Goal: Information Seeking & Learning: Learn about a topic

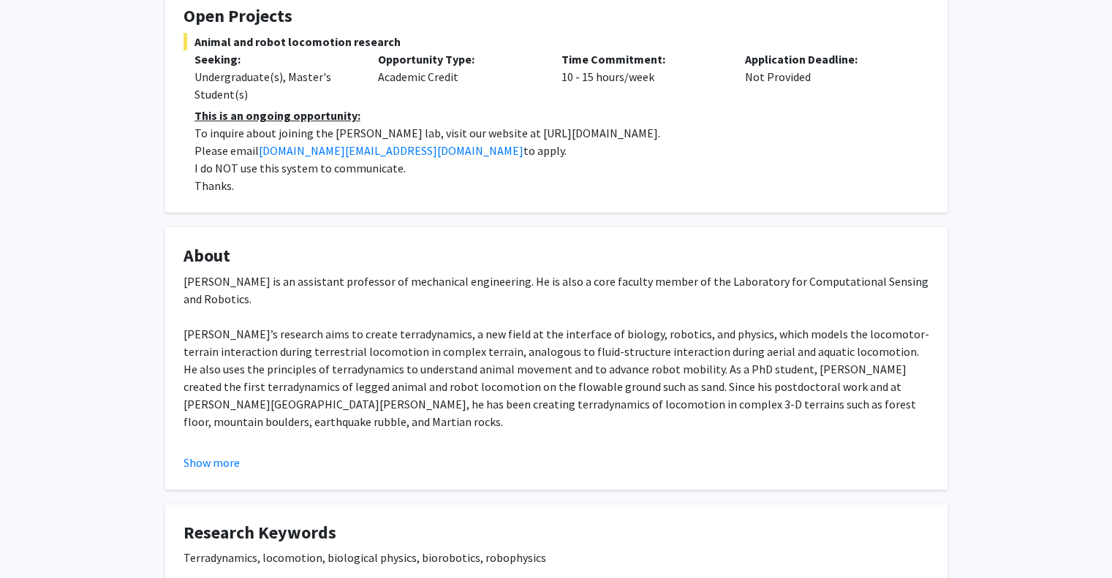
scroll to position [278, 0]
click at [219, 464] on button "Show more" at bounding box center [212, 463] width 56 height 18
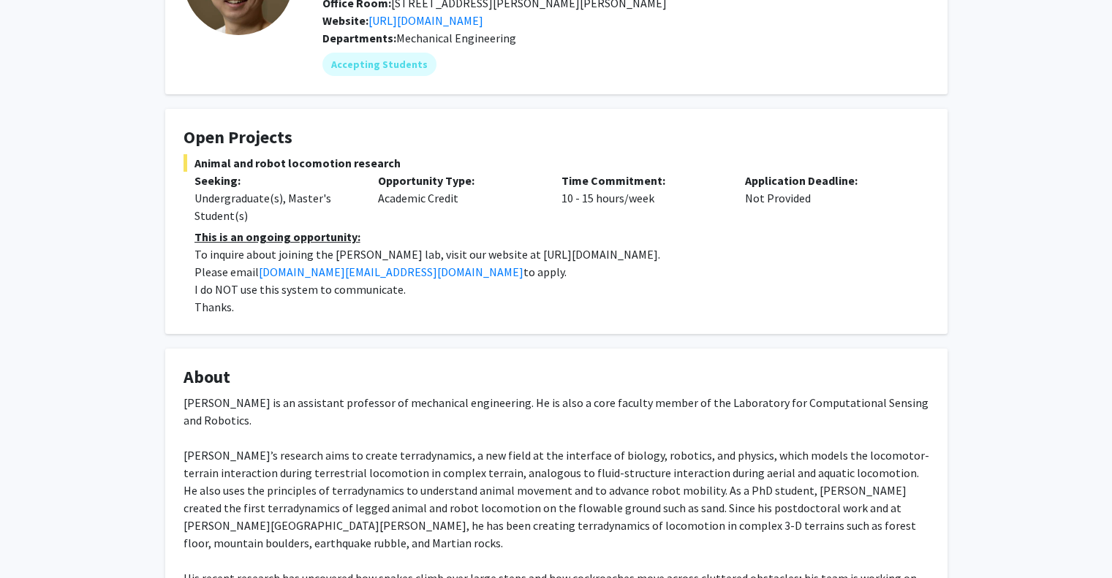
scroll to position [0, 0]
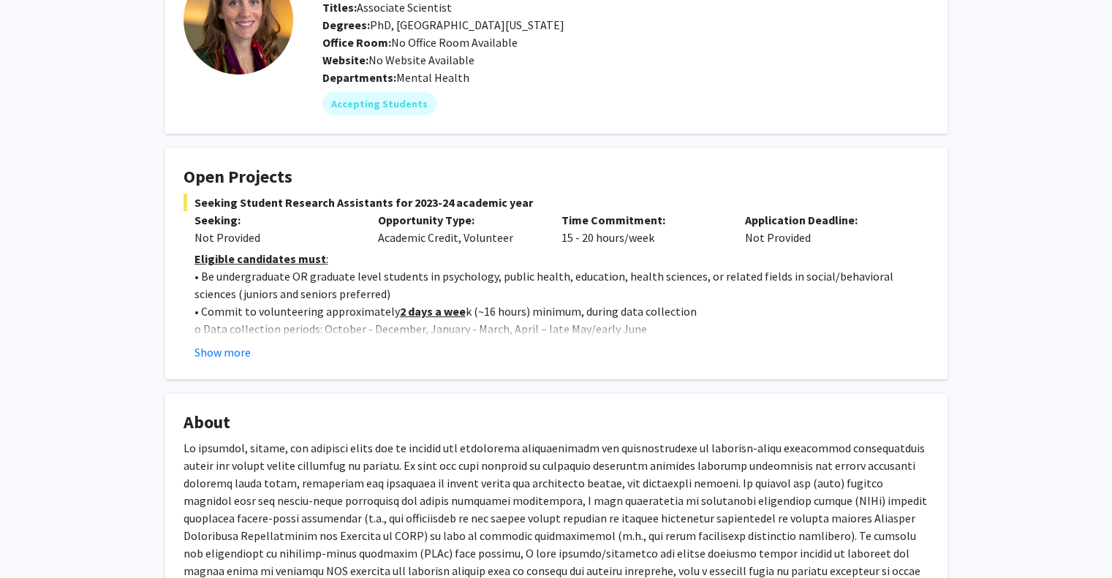
scroll to position [125, 0]
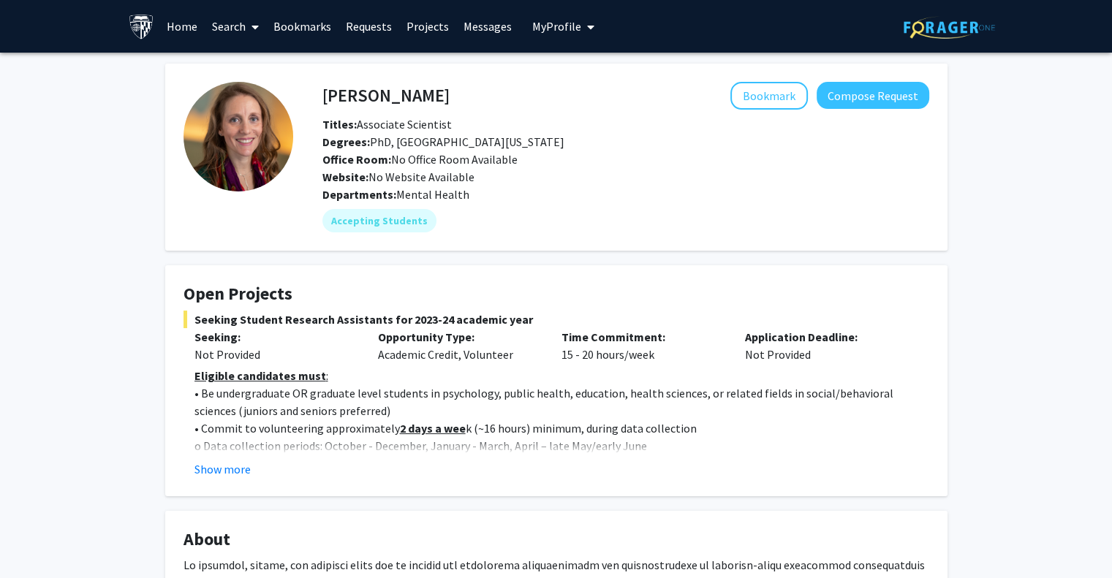
click at [230, 26] on link "Search" at bounding box center [235, 26] width 61 height 51
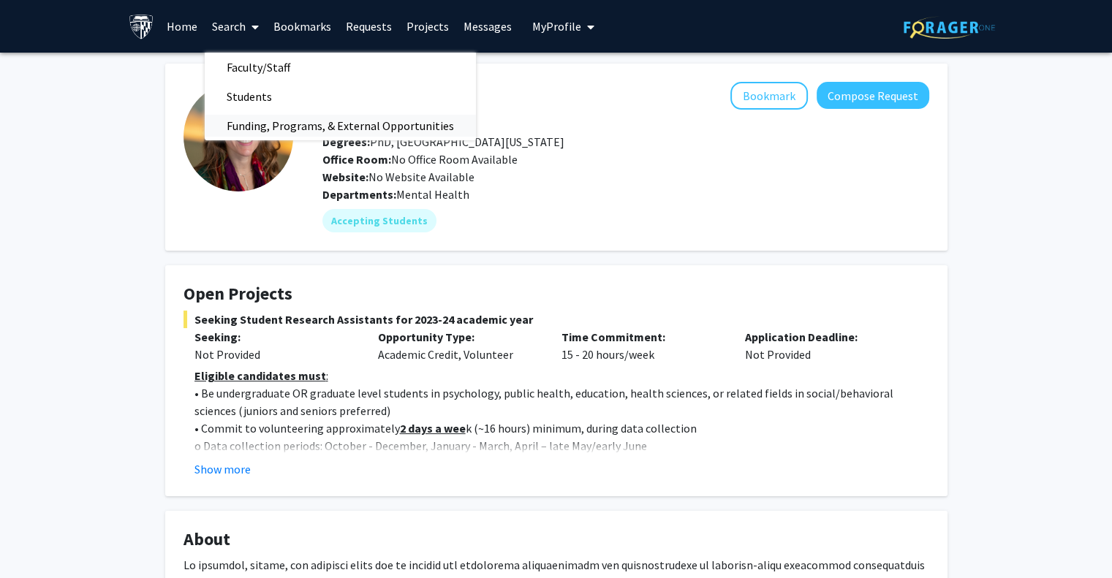
click at [260, 125] on span "Funding, Programs, & External Opportunities" at bounding box center [340, 125] width 271 height 29
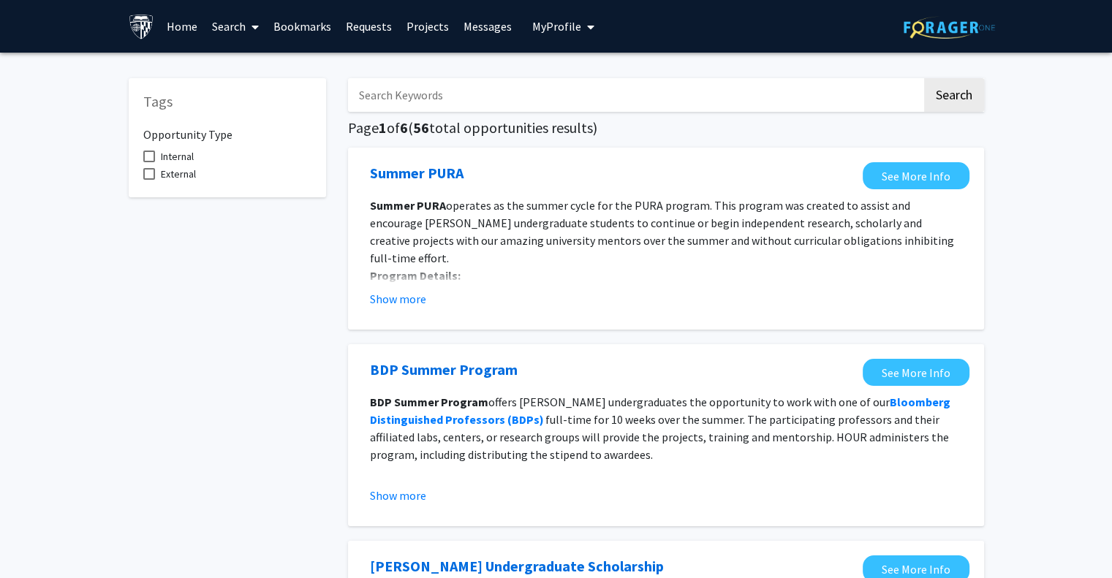
click at [176, 23] on link "Home" at bounding box center [181, 26] width 45 height 51
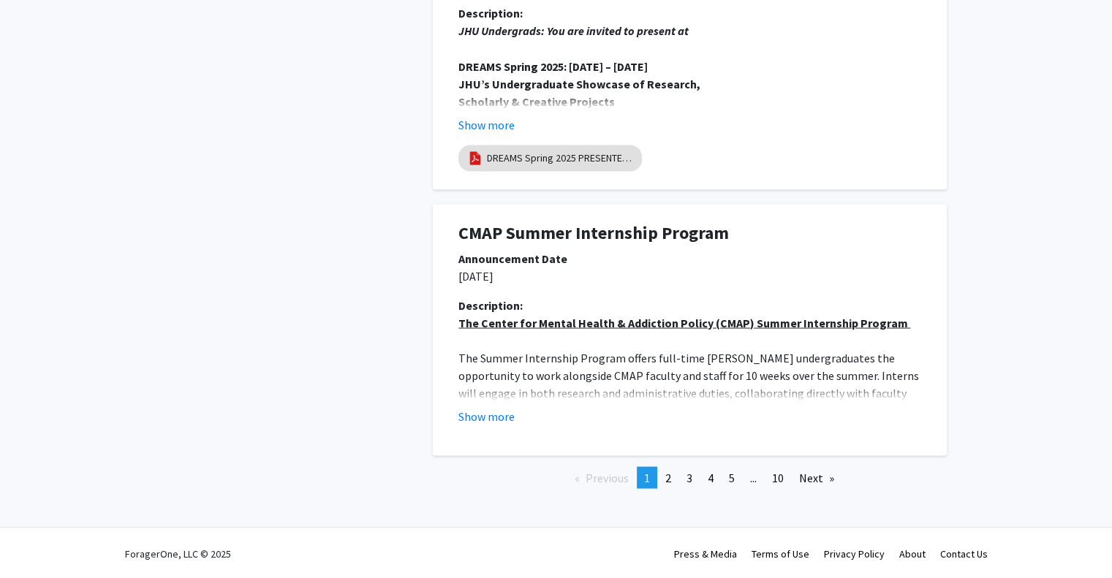
scroll to position [2724, 0]
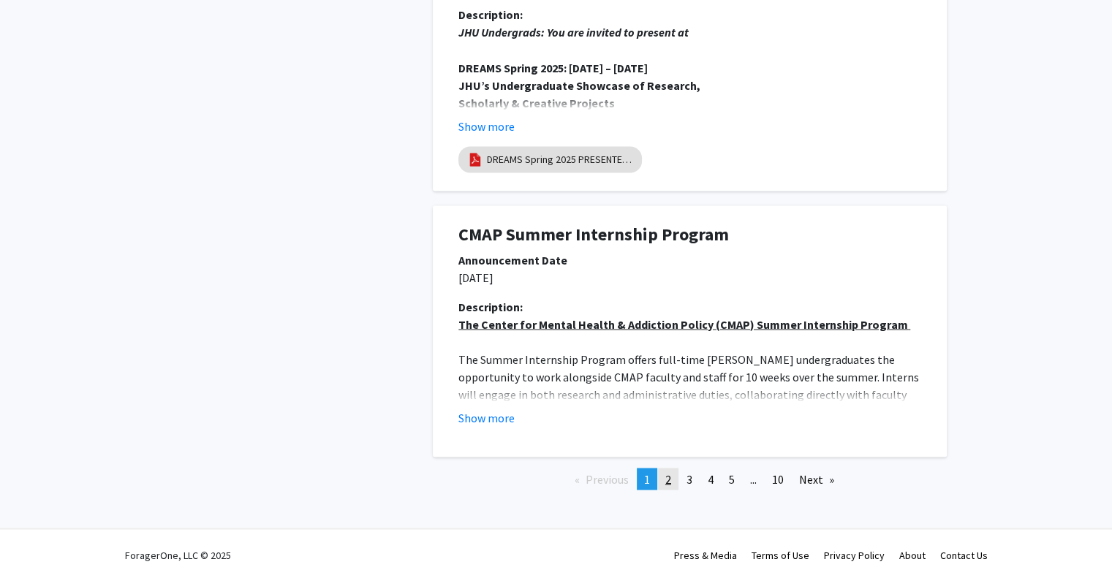
click at [674, 484] on link "page 2" at bounding box center [668, 479] width 20 height 22
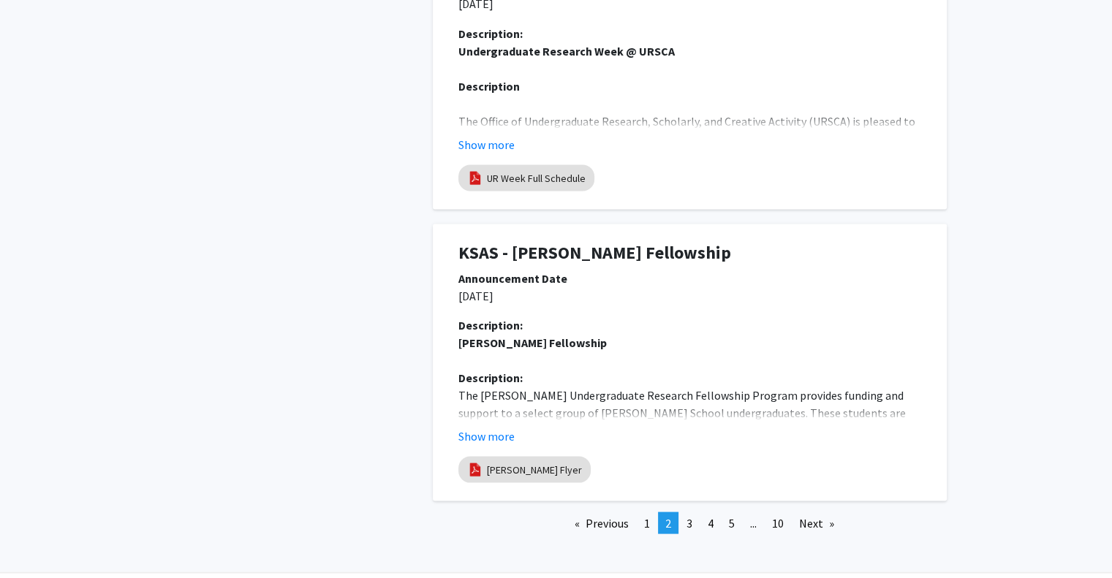
scroll to position [2773, 0]
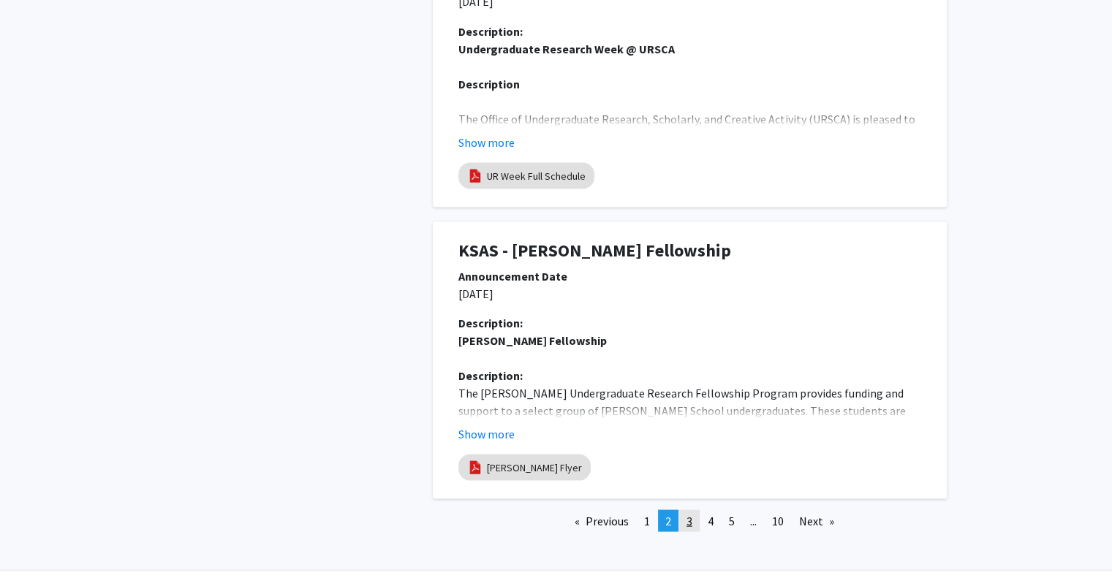
click at [696, 532] on link "page 3" at bounding box center [689, 521] width 20 height 22
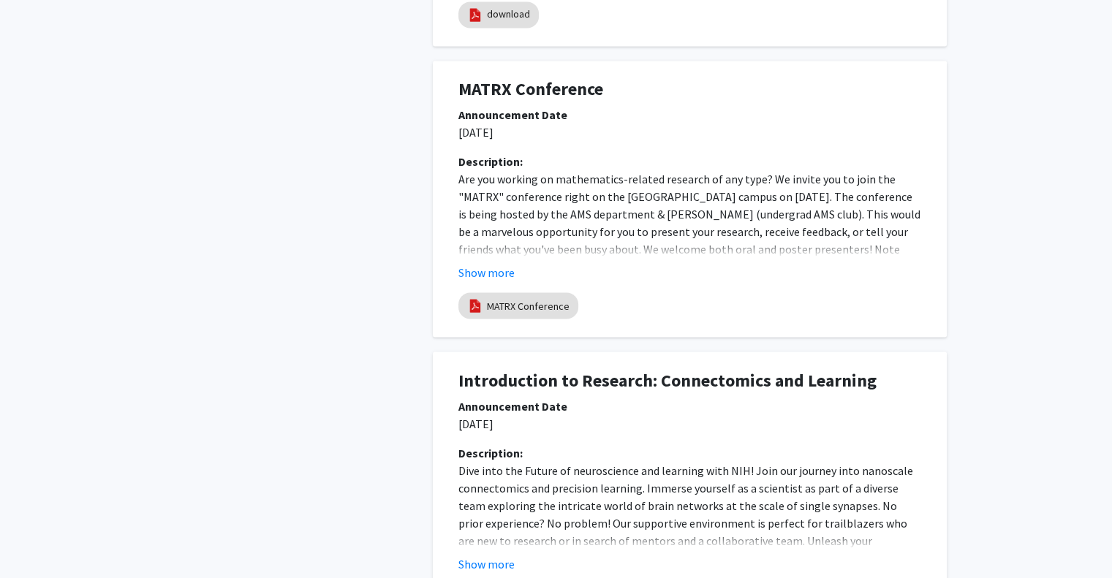
scroll to position [2820, 0]
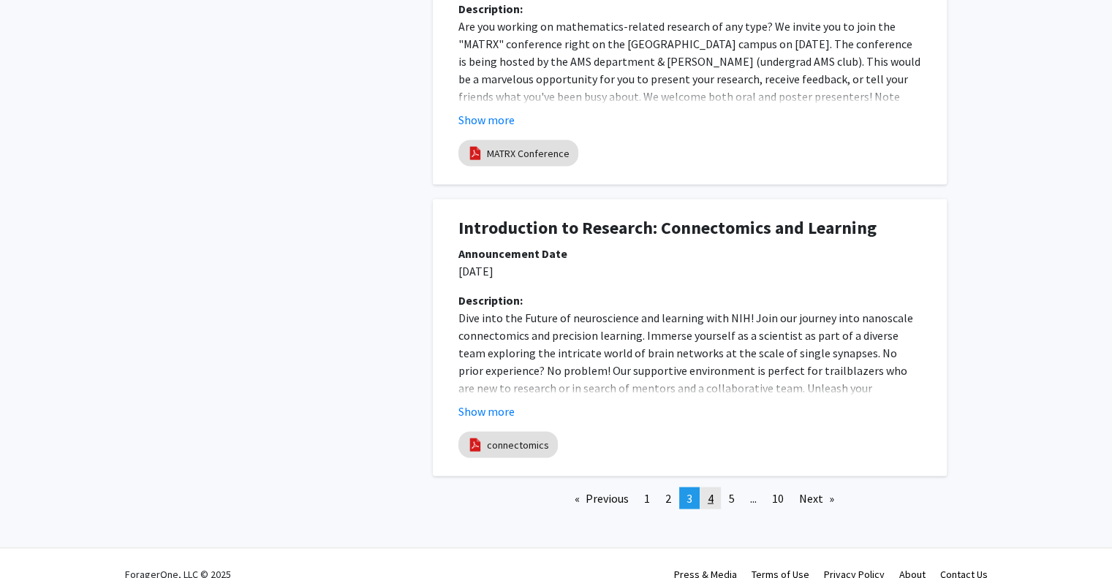
click at [702, 488] on link "page 4" at bounding box center [711, 499] width 20 height 22
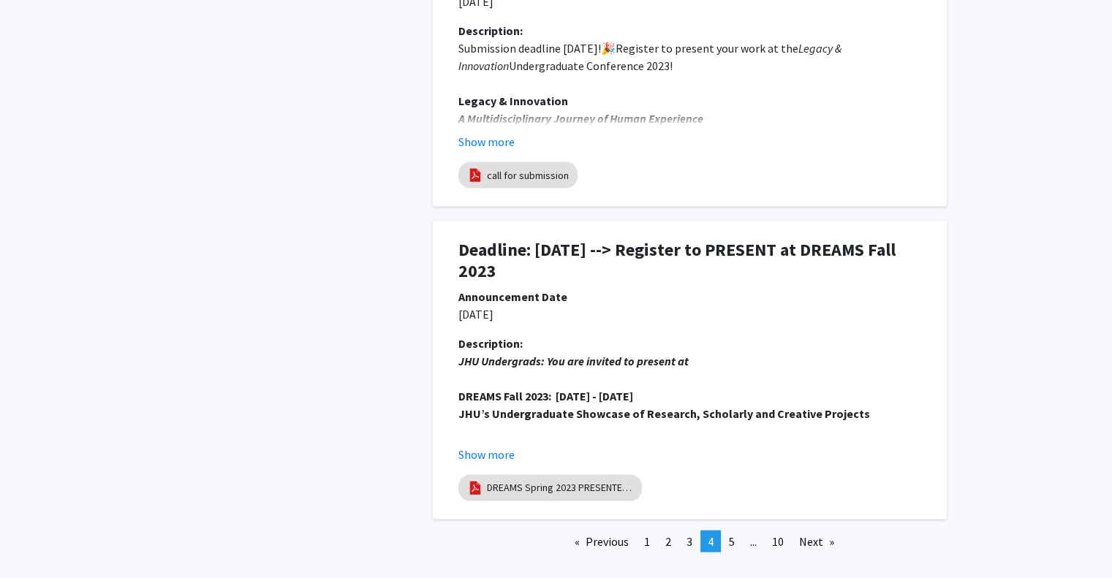
scroll to position [2931, 0]
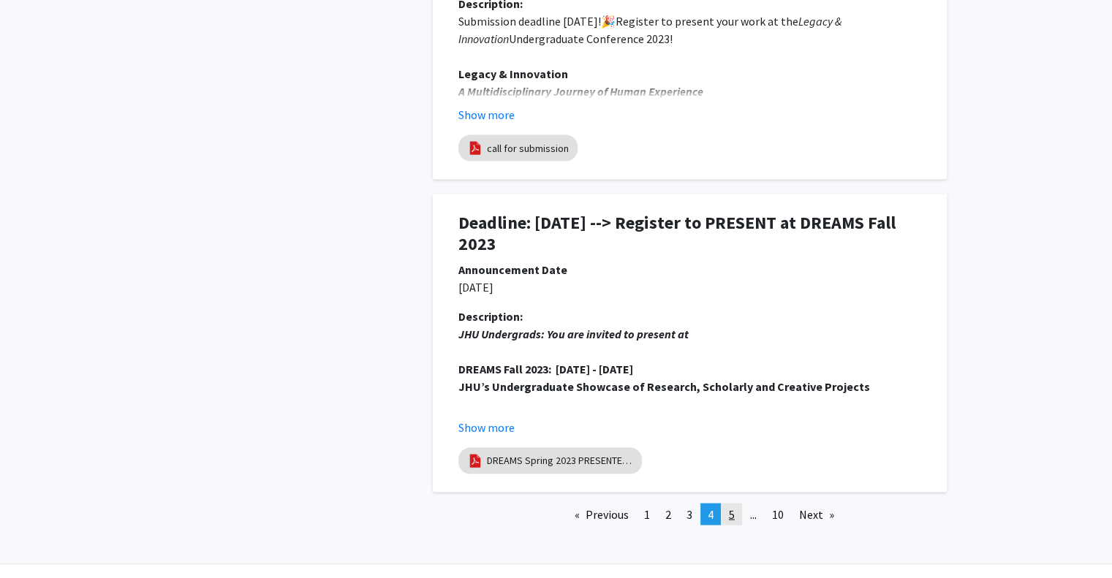
click at [726, 504] on link "page 5" at bounding box center [732, 515] width 20 height 22
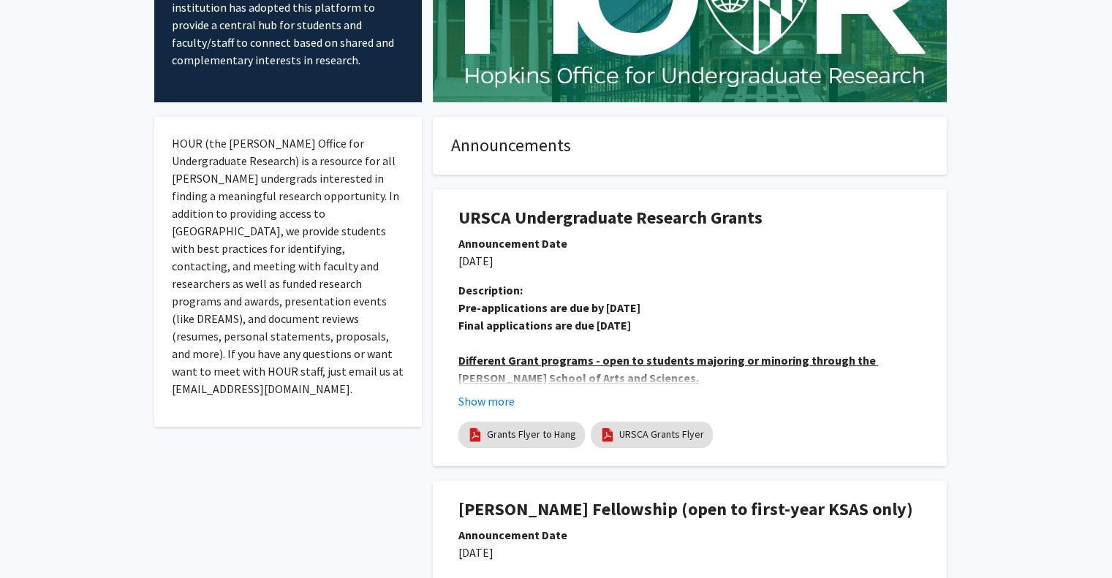
scroll to position [0, 0]
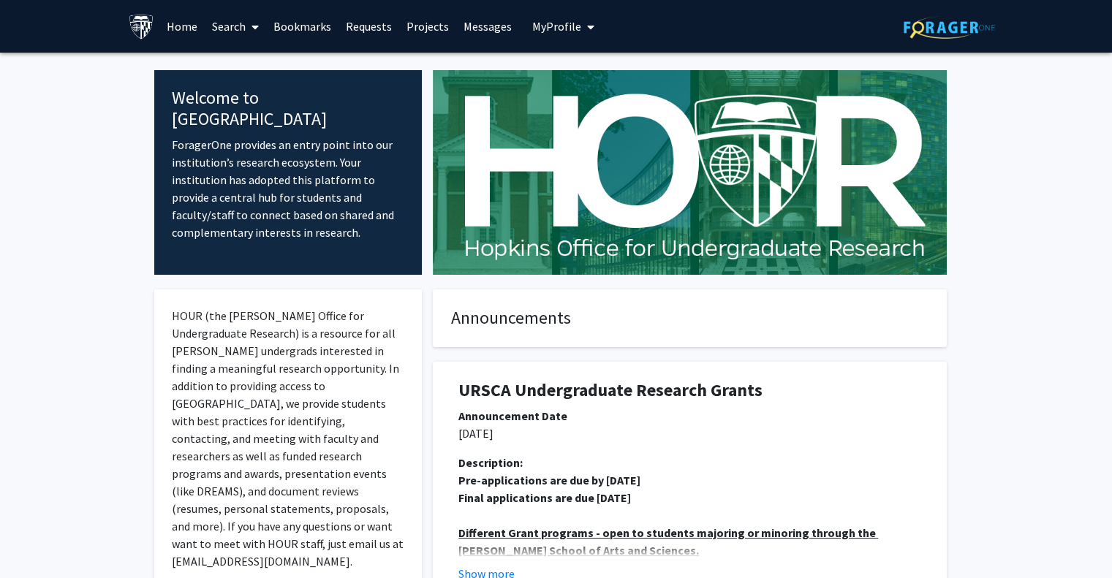
click at [423, 26] on link "Projects" at bounding box center [427, 26] width 57 height 51
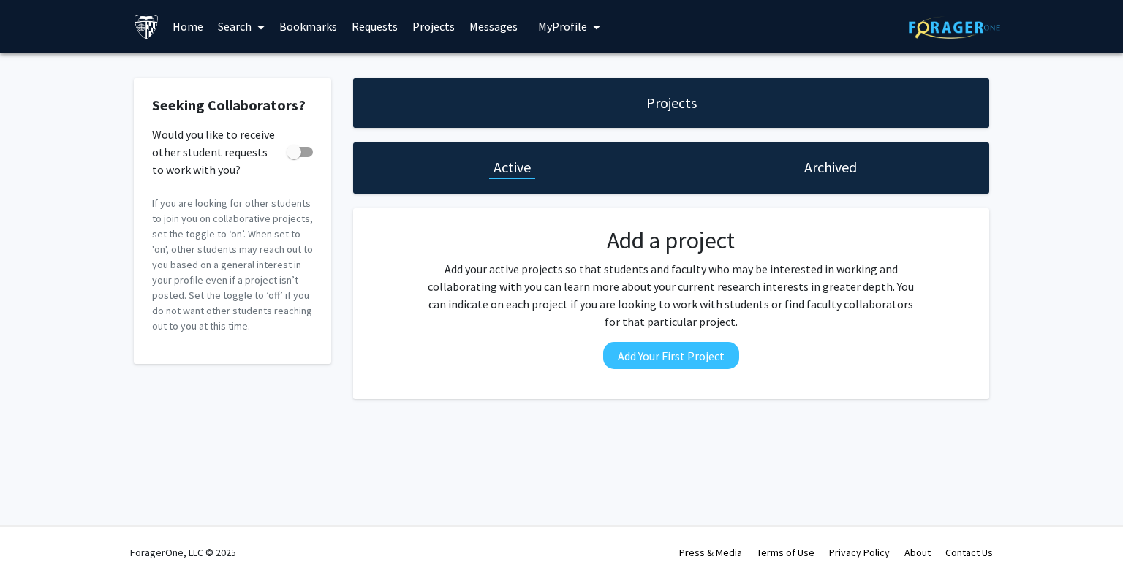
click at [755, 172] on div "Archived" at bounding box center [830, 168] width 318 height 51
click at [794, 163] on div "Archived" at bounding box center [830, 168] width 318 height 51
click at [576, 29] on span "My Profile" at bounding box center [562, 26] width 49 height 15
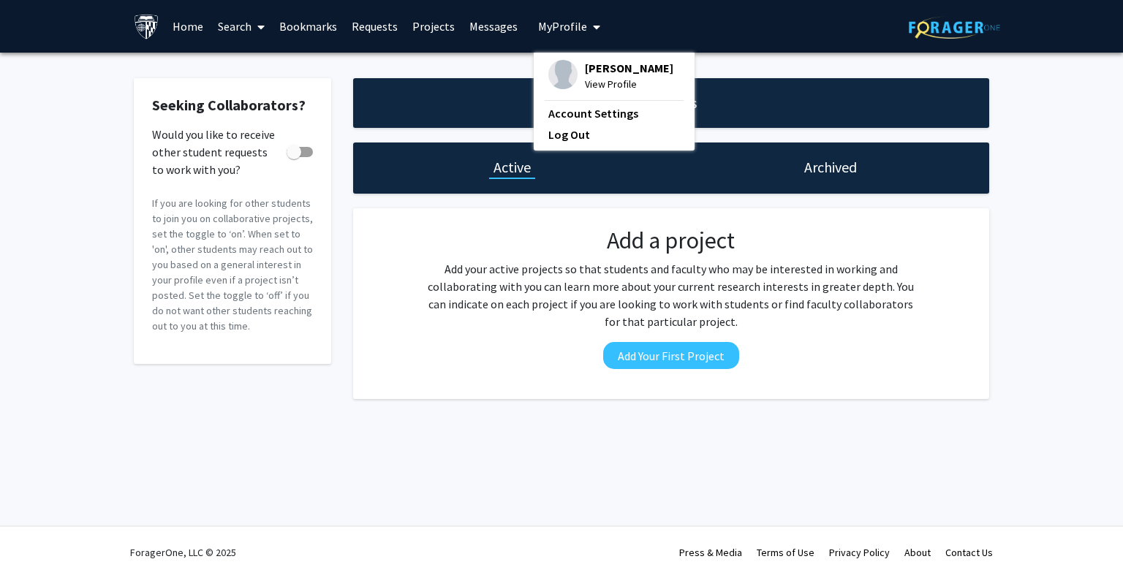
click at [462, 26] on link "Messages" at bounding box center [493, 26] width 63 height 51
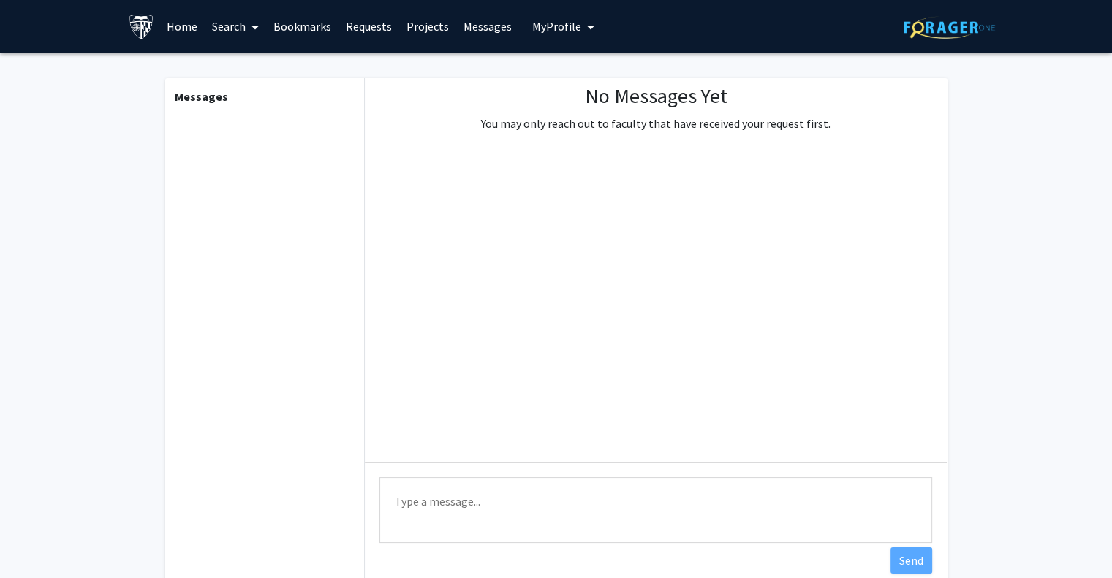
click at [206, 26] on link "Search" at bounding box center [235, 26] width 61 height 51
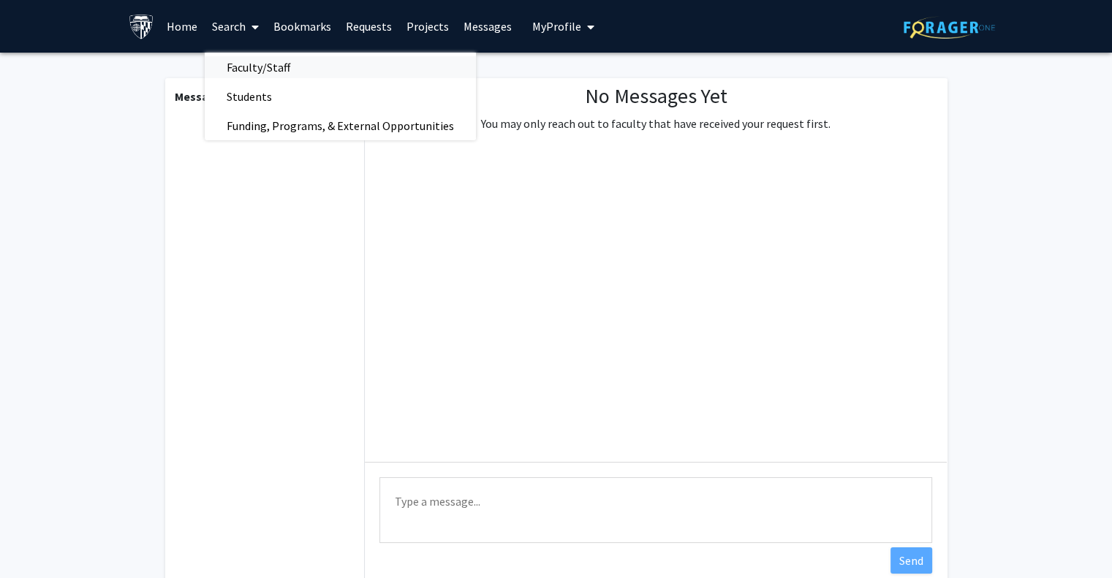
click at [274, 72] on span "Faculty/Staff" at bounding box center [259, 67] width 108 height 29
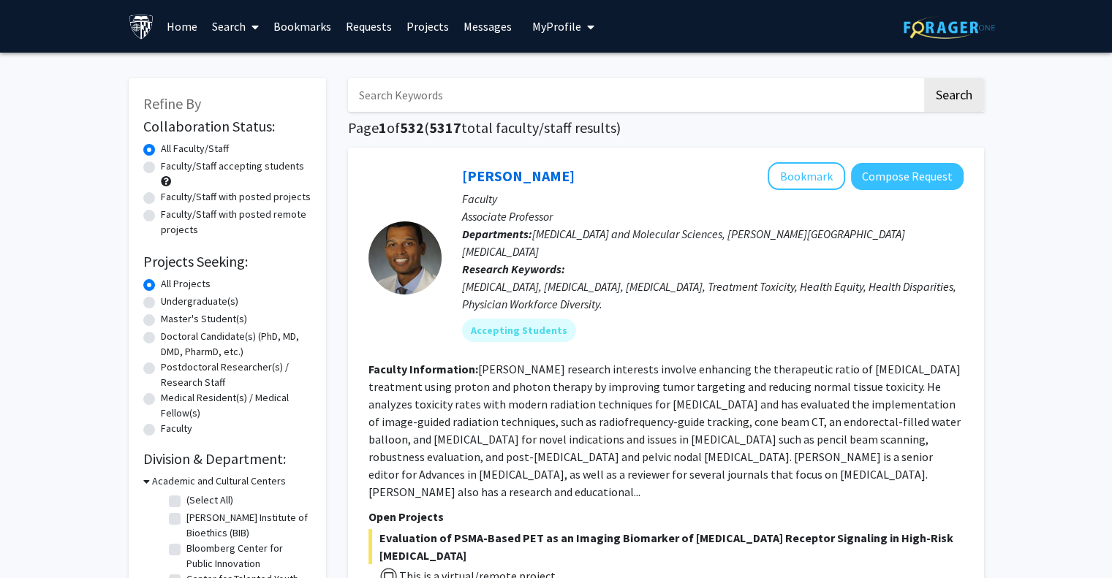
scroll to position [7, 0]
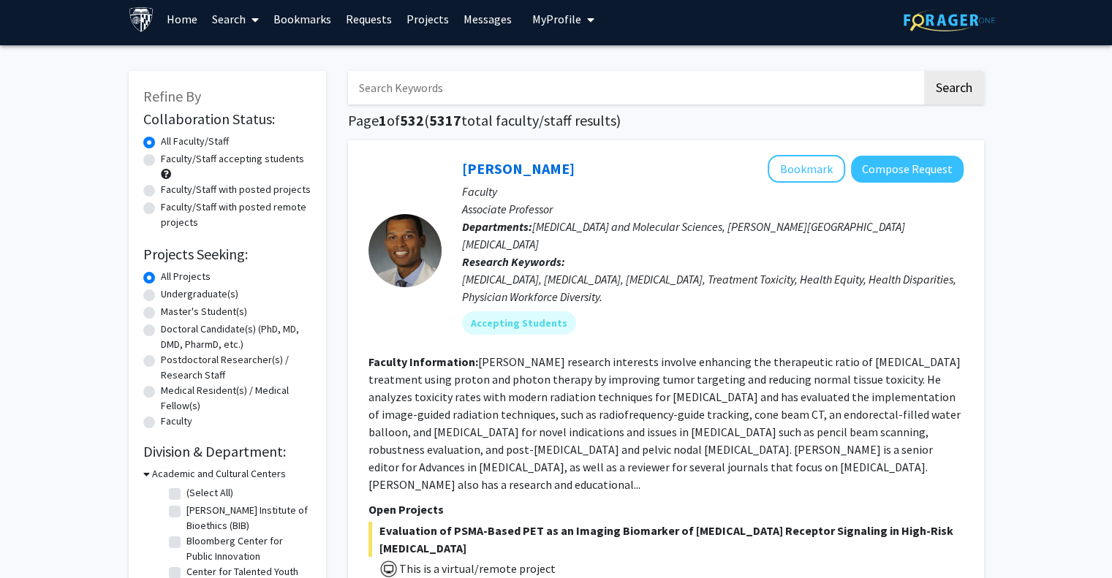
click at [212, 304] on label "Master's Student(s)" at bounding box center [204, 311] width 86 height 15
click at [170, 304] on input "Master's Student(s)" at bounding box center [166, 309] width 10 height 10
radio input "true"
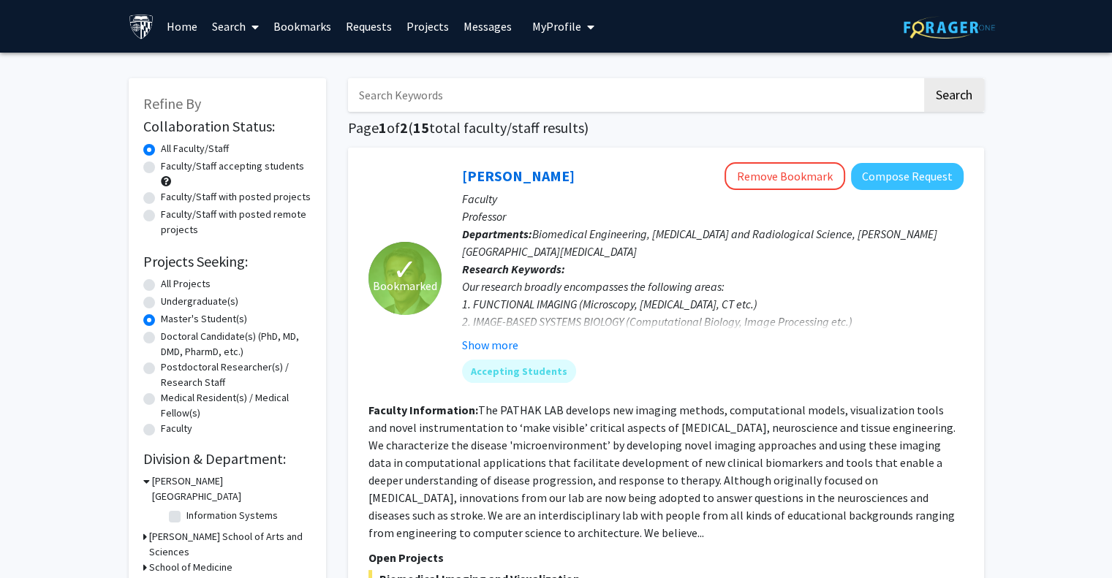
click at [166, 298] on label "Undergraduate(s)" at bounding box center [200, 301] width 78 height 15
click at [166, 298] on input "Undergraduate(s)" at bounding box center [166, 299] width 10 height 10
radio input "true"
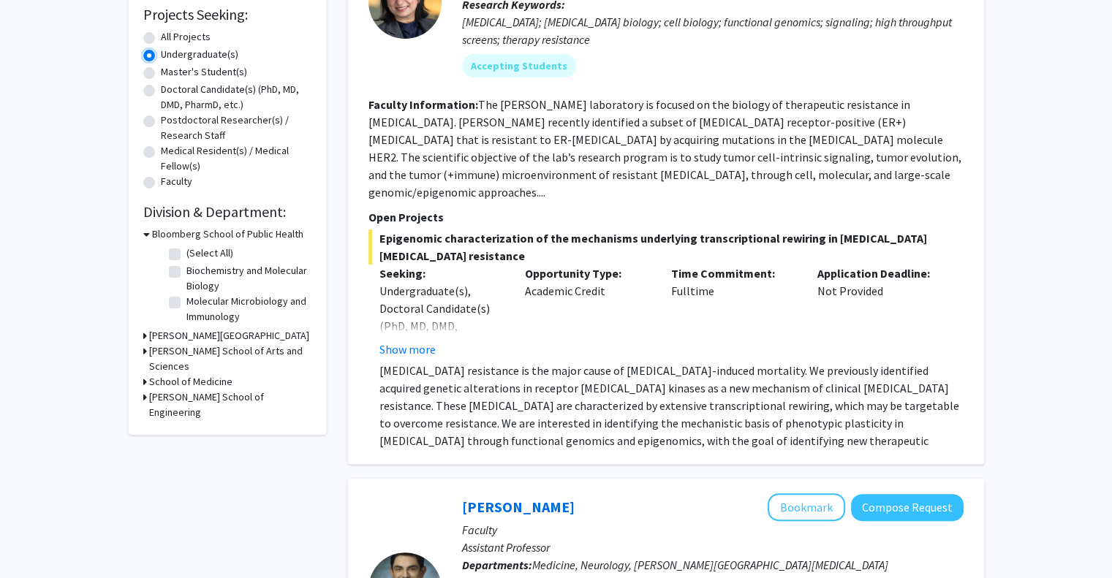
scroll to position [249, 0]
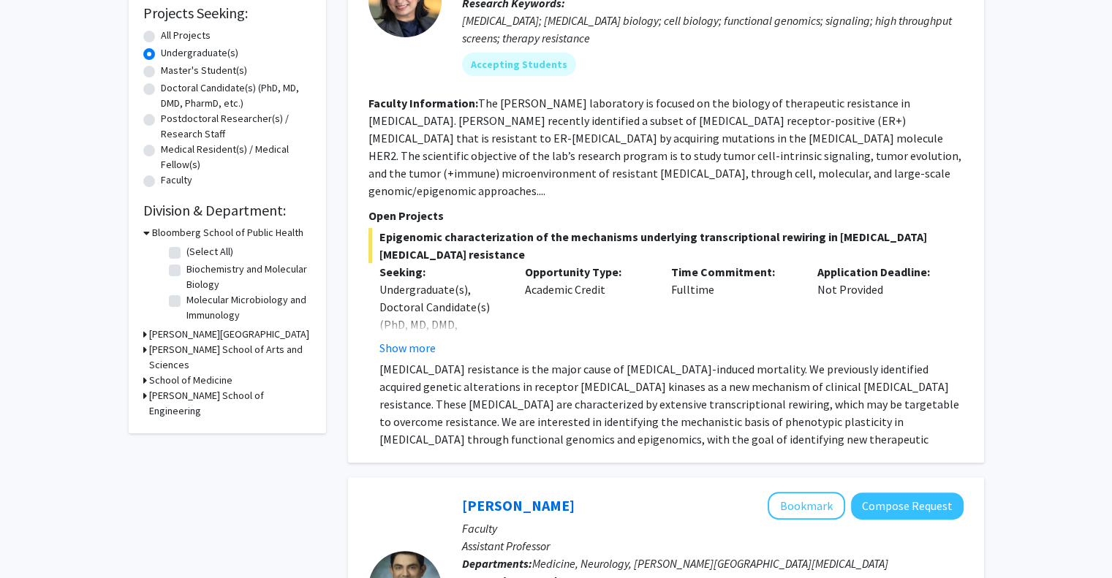
click at [214, 388] on h3 "[PERSON_NAME] School of Engineering" at bounding box center [230, 403] width 162 height 31
click at [186, 423] on label "(Select All)" at bounding box center [209, 430] width 47 height 15
click at [186, 423] on input "(Select All)" at bounding box center [191, 428] width 10 height 10
checkbox input "true"
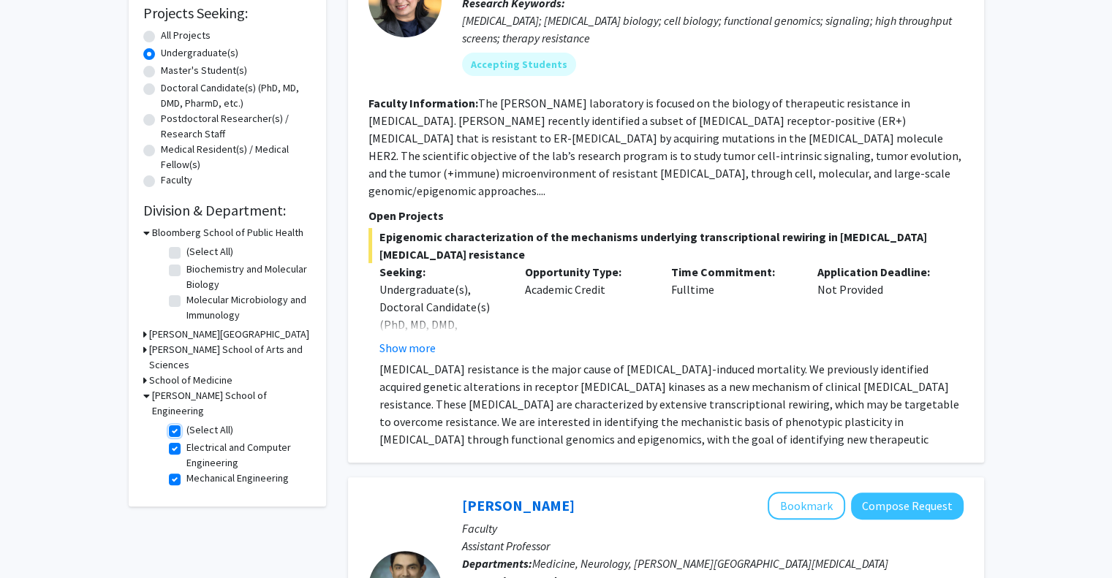
checkbox input "true"
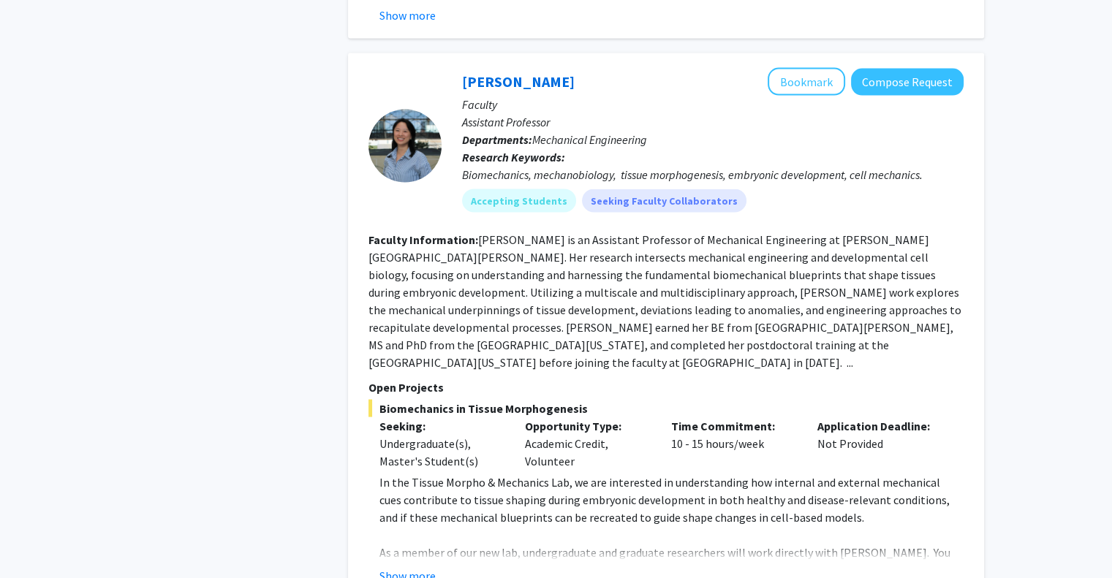
scroll to position [2889, 0]
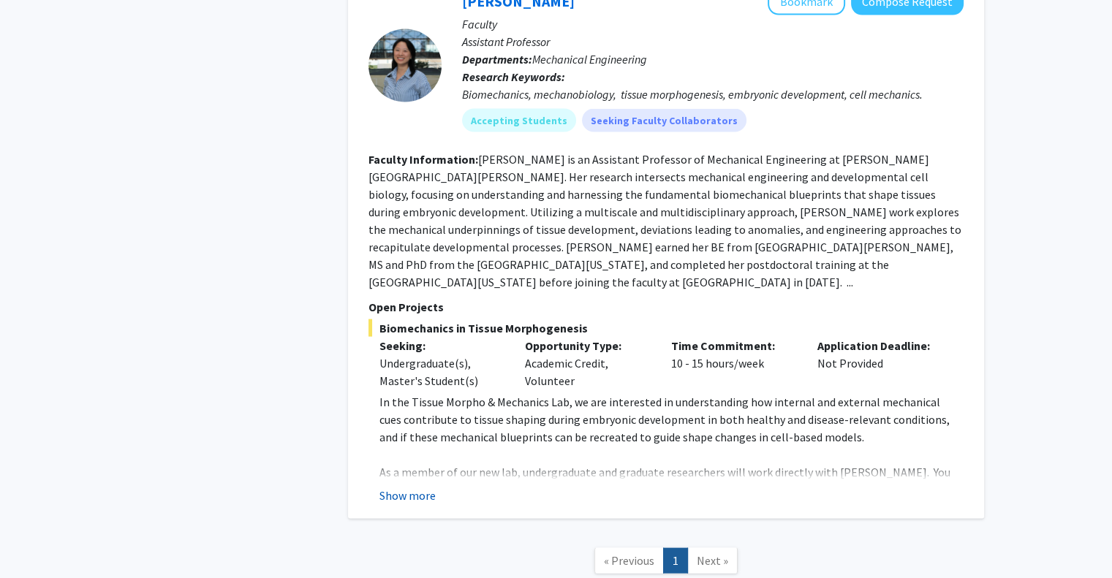
click at [420, 487] on button "Show more" at bounding box center [408, 496] width 56 height 18
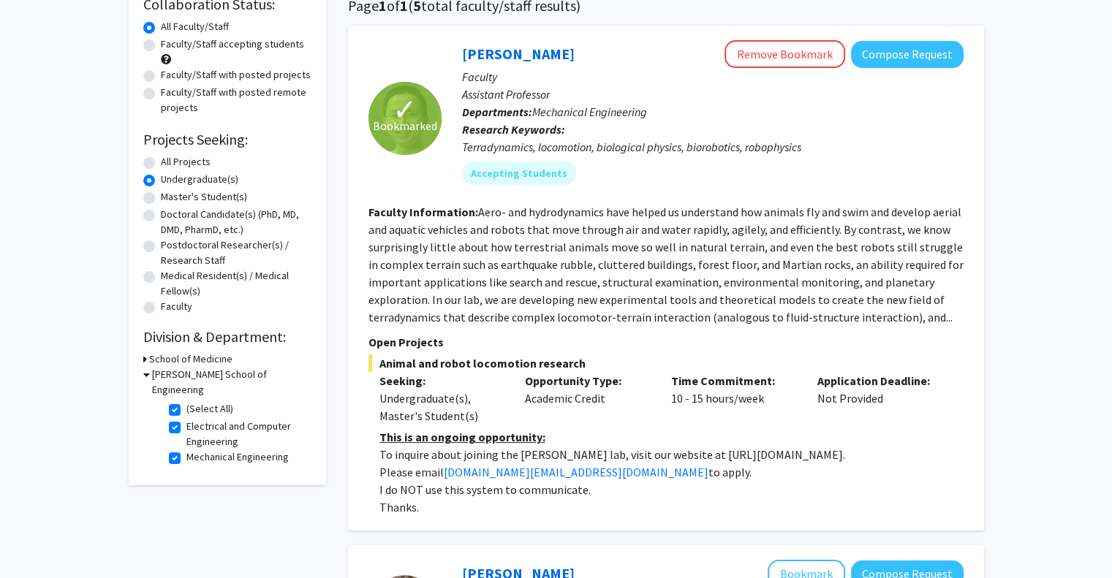
scroll to position [123, 0]
click at [489, 52] on link "[PERSON_NAME]" at bounding box center [518, 53] width 113 height 18
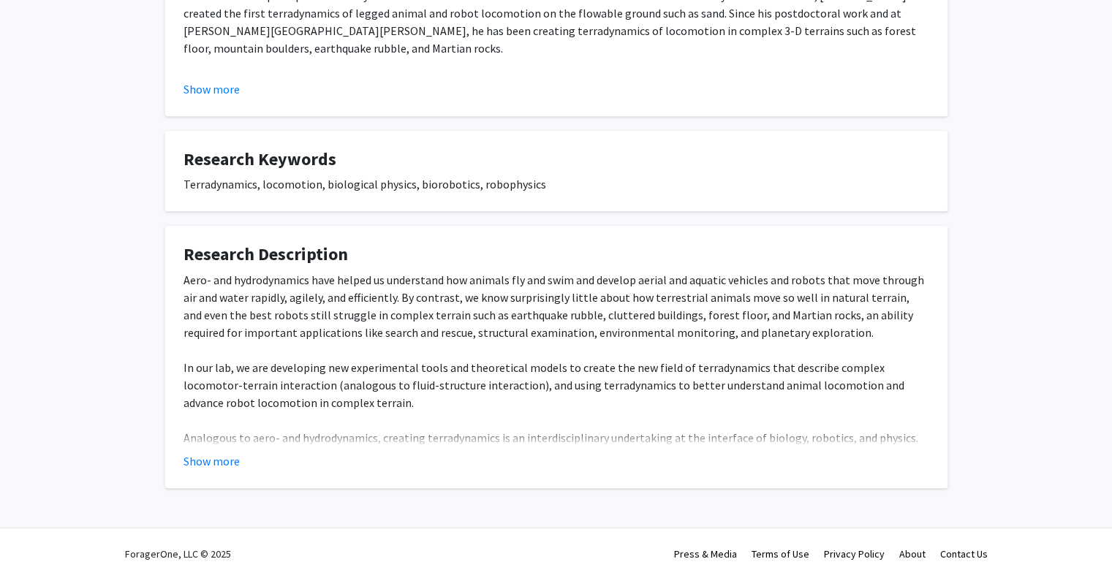
scroll to position [652, 0]
click at [233, 453] on button "Show more" at bounding box center [212, 461] width 56 height 18
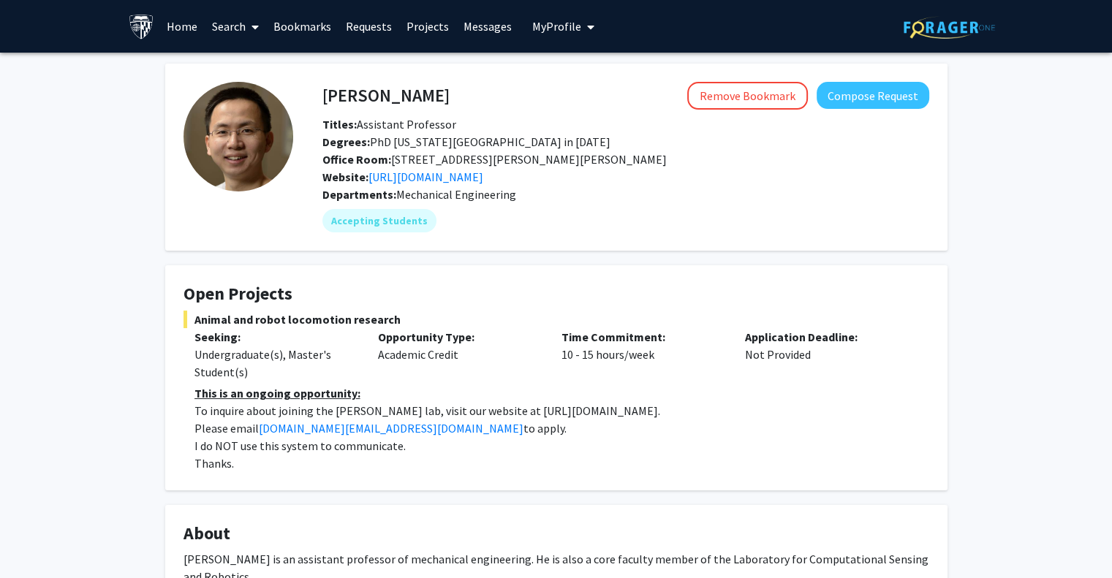
scroll to position [0, 0]
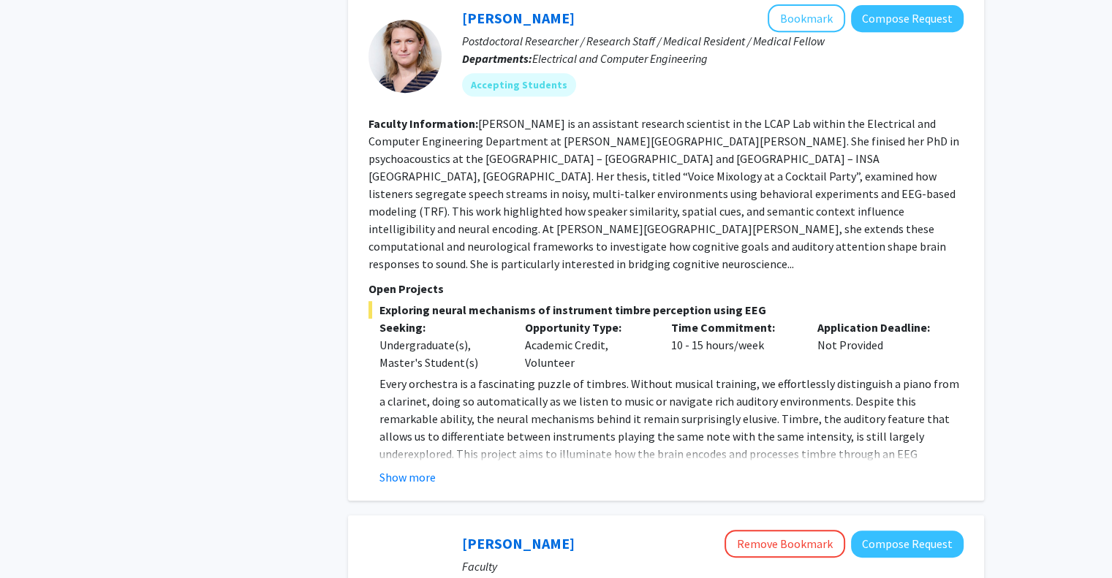
scroll to position [677, 0]
click at [397, 470] on button "Show more" at bounding box center [408, 479] width 56 height 18
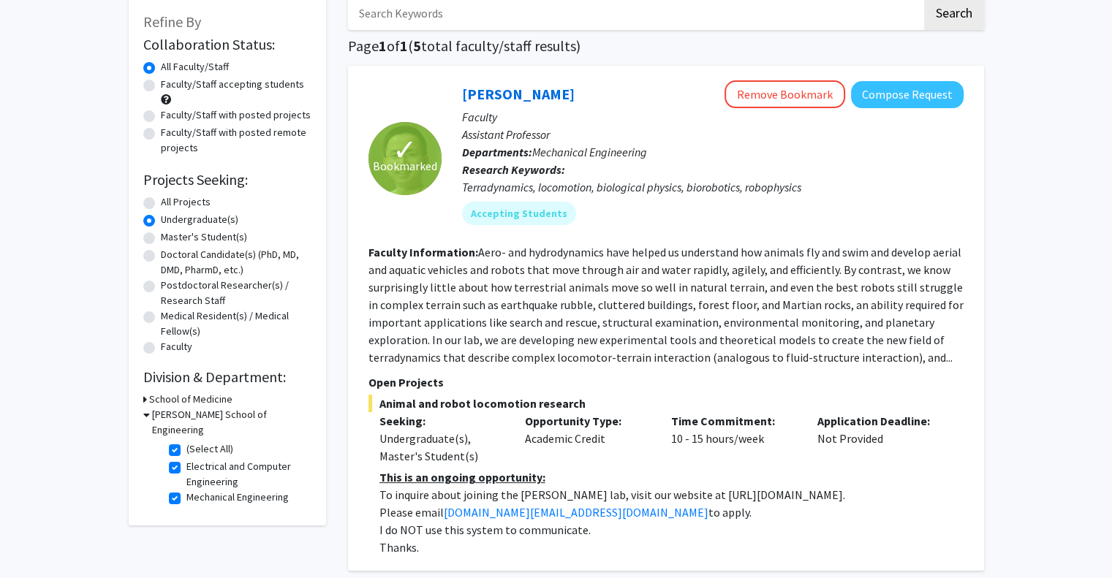
scroll to position [79, 0]
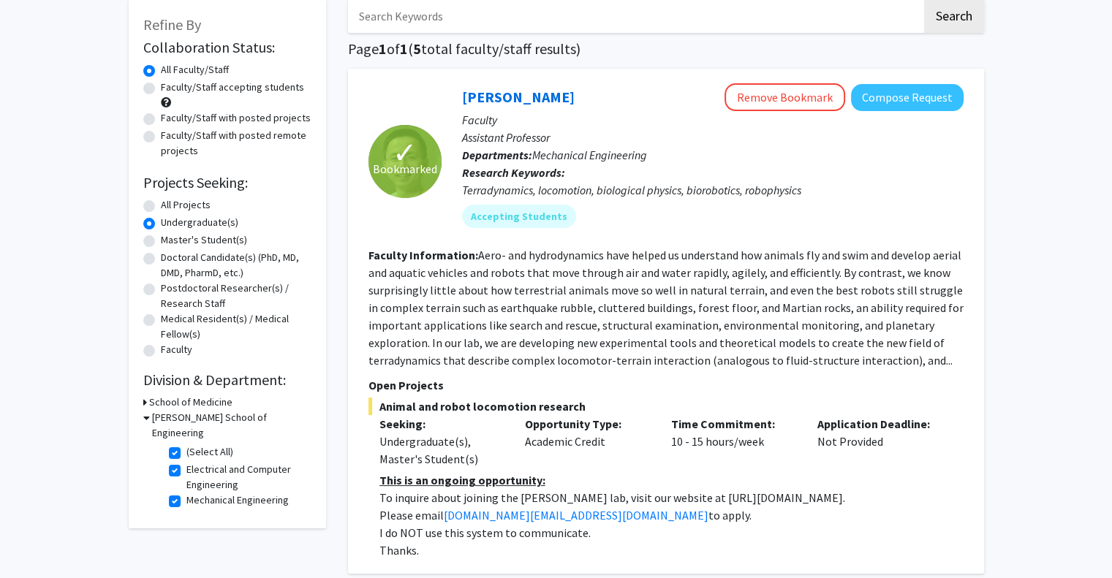
click at [234, 135] on label "Faculty/Staff with posted remote projects" at bounding box center [236, 143] width 151 height 31
click at [170, 135] on input "Faculty/Staff with posted remote projects" at bounding box center [166, 133] width 10 height 10
radio input "true"
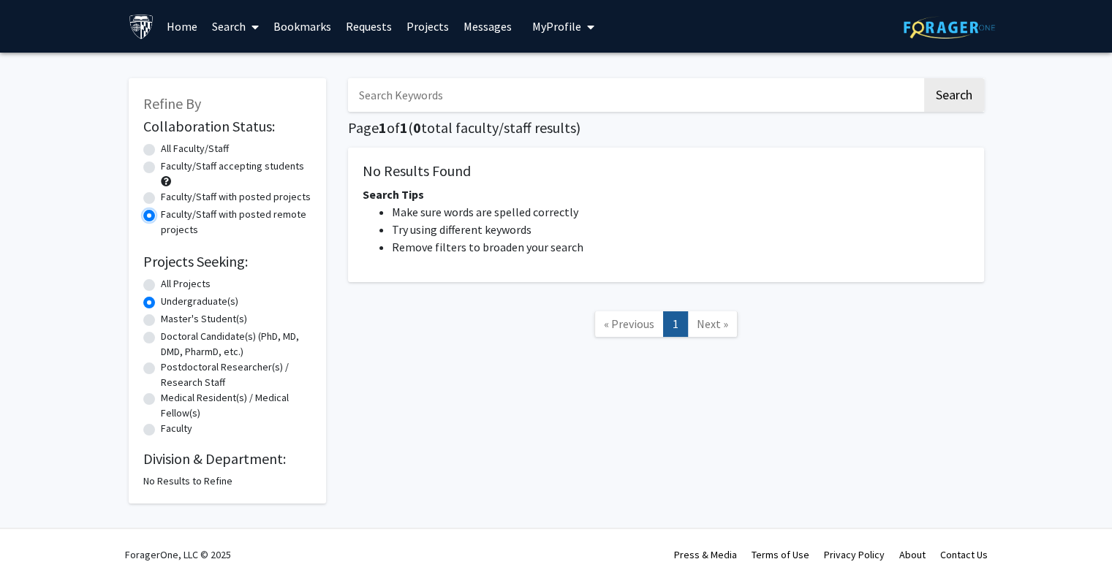
scroll to position [2, 0]
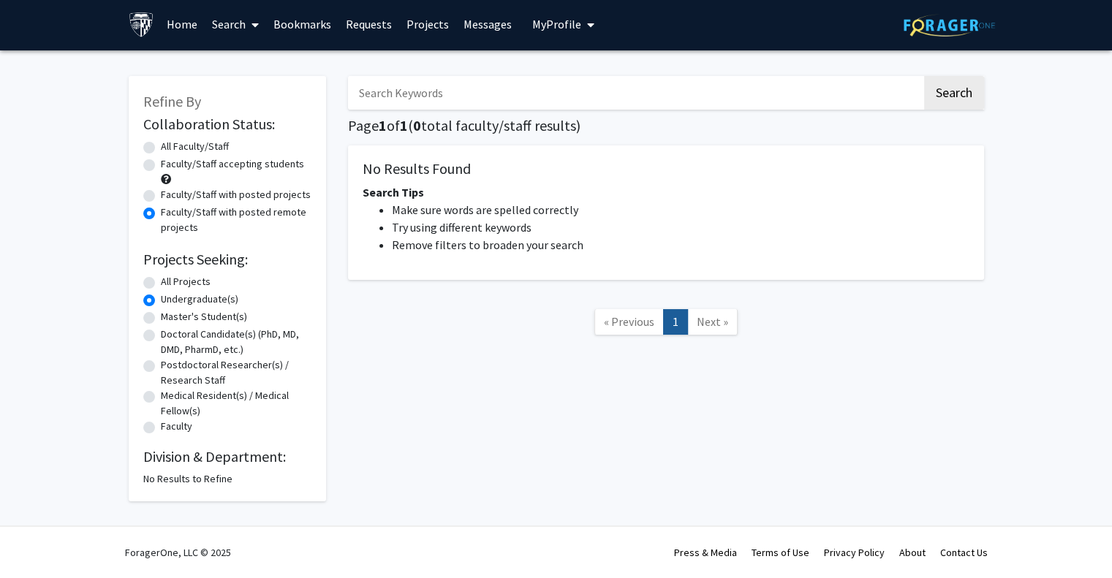
click at [182, 166] on label "Faculty/Staff accepting students" at bounding box center [232, 164] width 143 height 15
click at [170, 166] on input "Faculty/Staff accepting students" at bounding box center [166, 162] width 10 height 10
radio input "true"
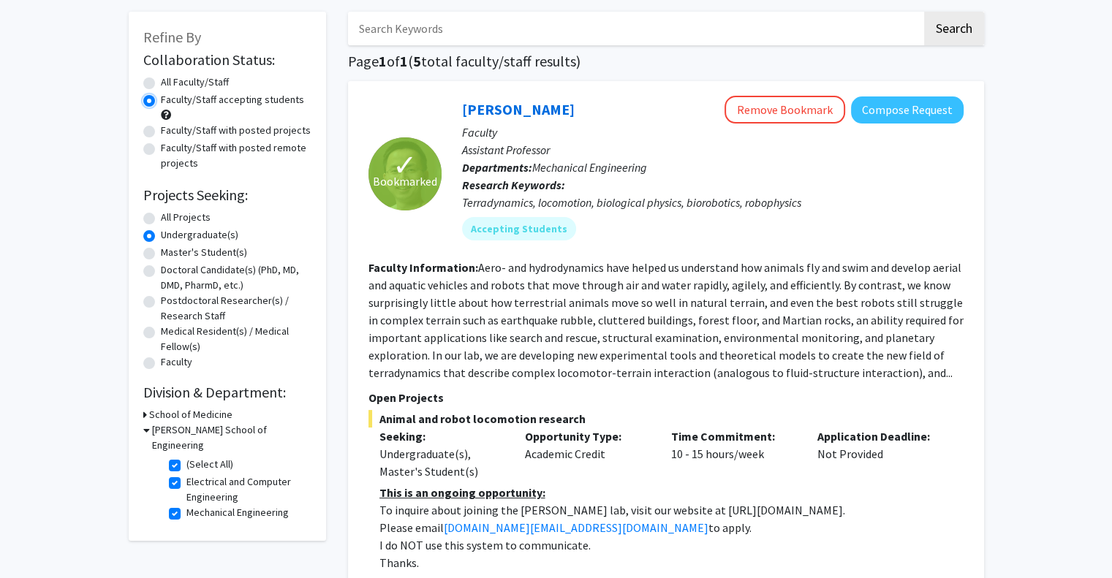
scroll to position [60, 0]
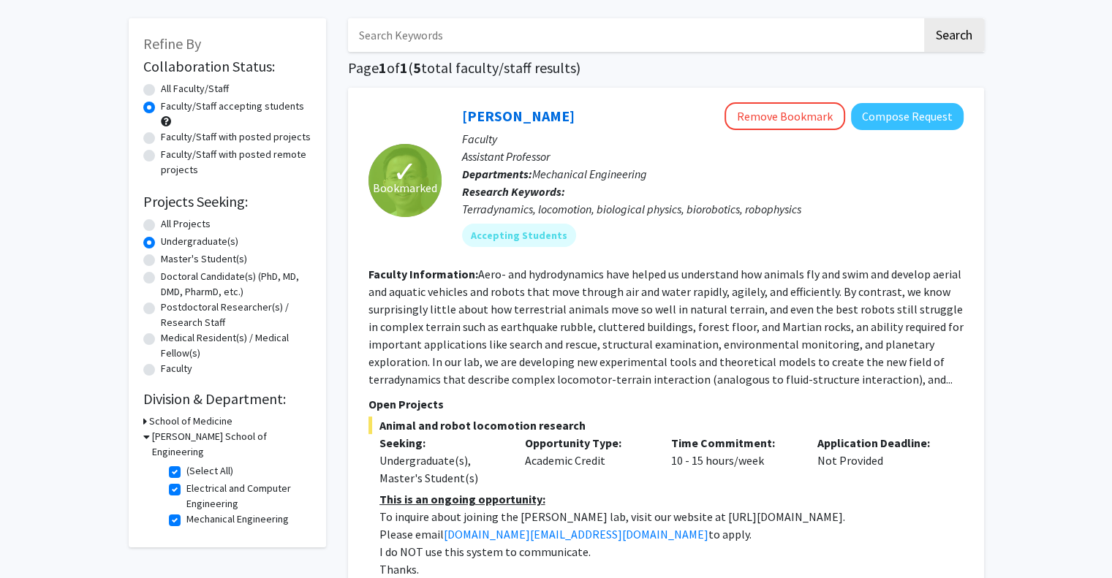
click at [203, 140] on label "Faculty/Staff with posted projects" at bounding box center [236, 136] width 150 height 15
click at [170, 139] on input "Faculty/Staff with posted projects" at bounding box center [166, 134] width 10 height 10
radio input "true"
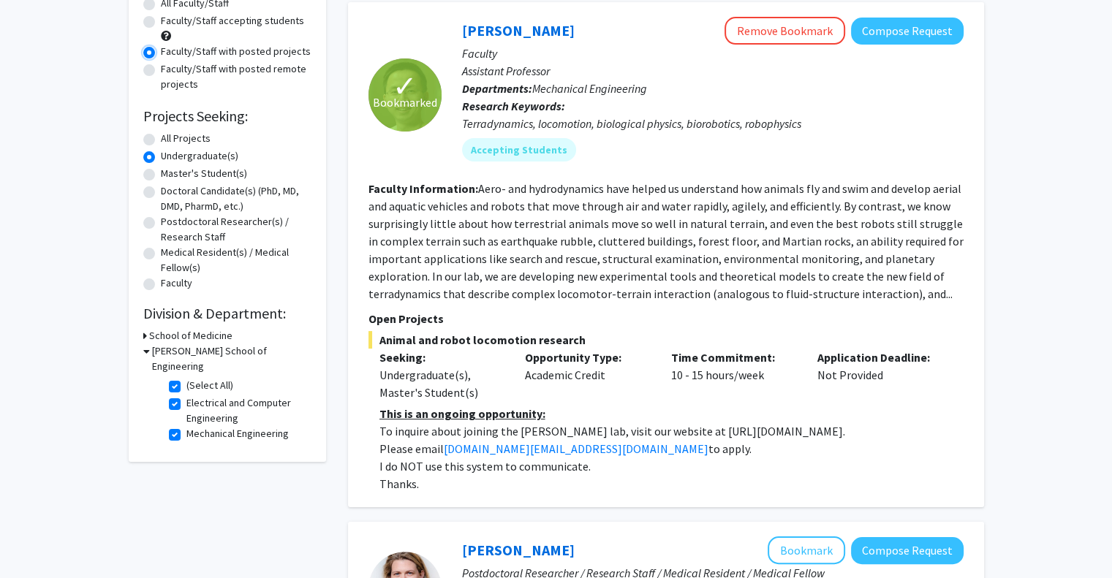
scroll to position [146, 0]
click at [186, 377] on label "(Select All)" at bounding box center [209, 384] width 47 height 15
click at [186, 377] on input "(Select All)" at bounding box center [191, 382] width 10 height 10
checkbox input "false"
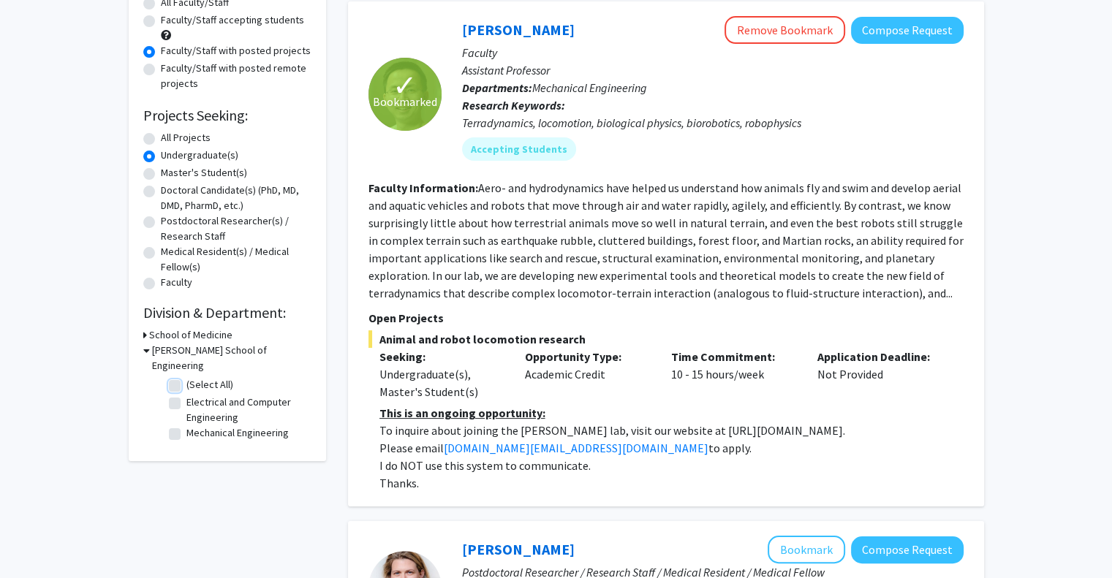
checkbox input "false"
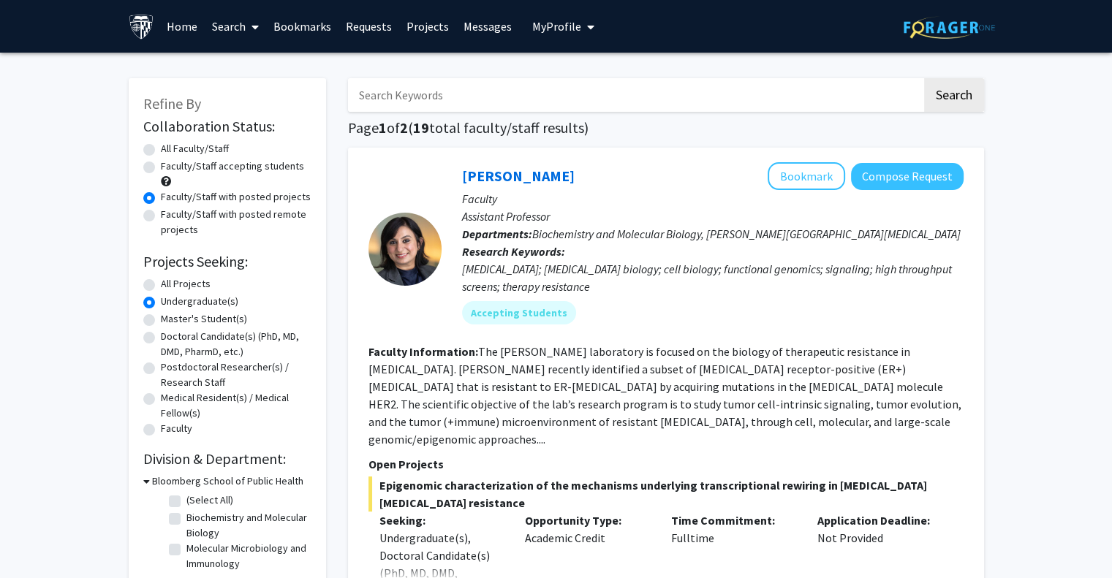
click at [172, 148] on label "All Faculty/Staff" at bounding box center [195, 148] width 68 height 15
click at [170, 148] on input "All Faculty/Staff" at bounding box center [166, 146] width 10 height 10
radio input "true"
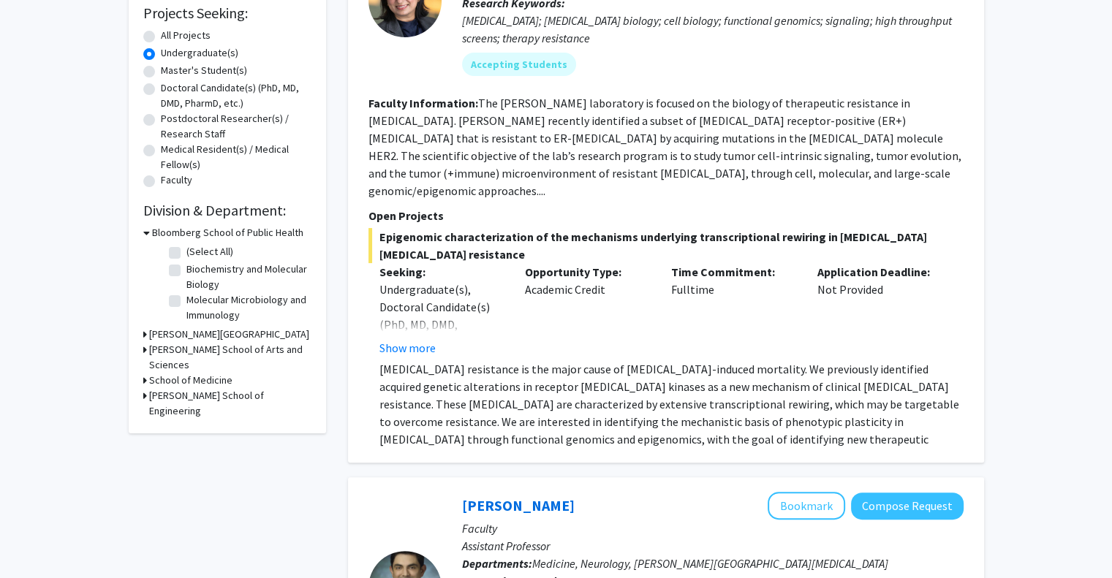
scroll to position [249, 0]
click at [191, 388] on h3 "[PERSON_NAME] School of Engineering" at bounding box center [230, 403] width 162 height 31
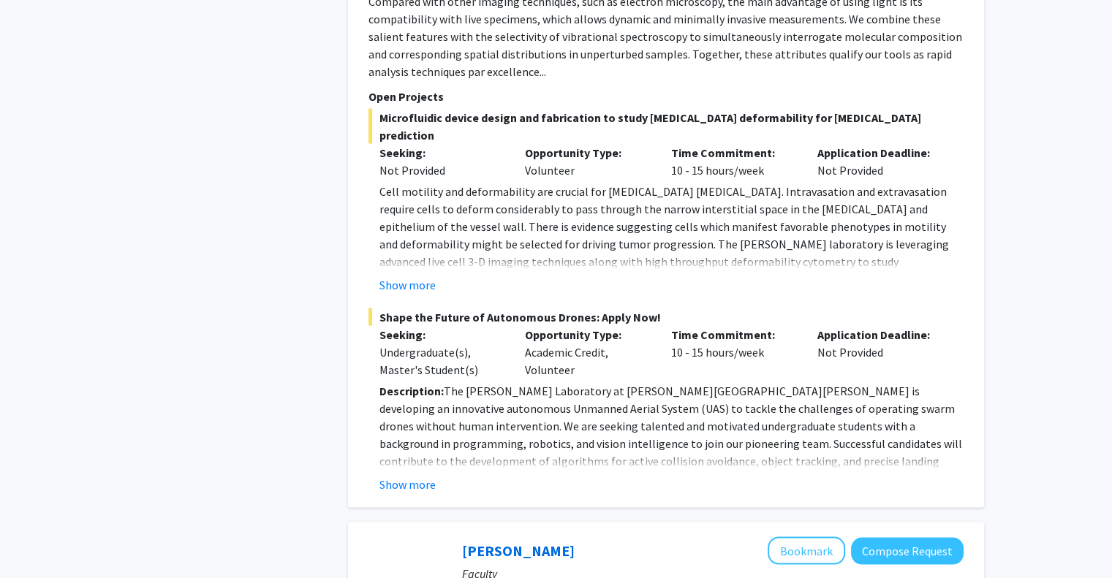
scroll to position [2782, 0]
click at [406, 475] on button "Show more" at bounding box center [408, 484] width 56 height 18
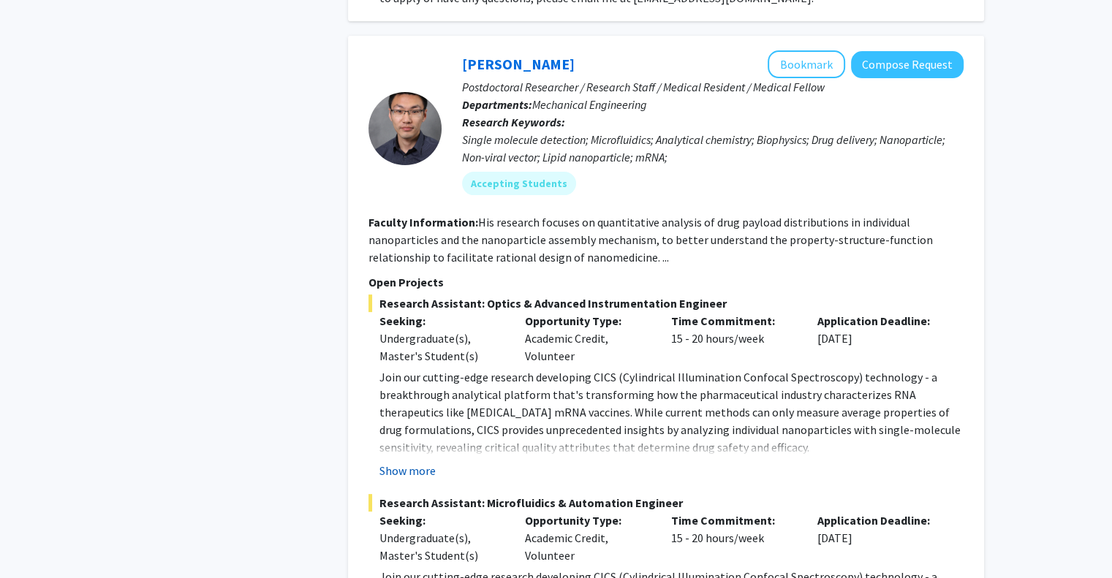
scroll to position [5804, 0]
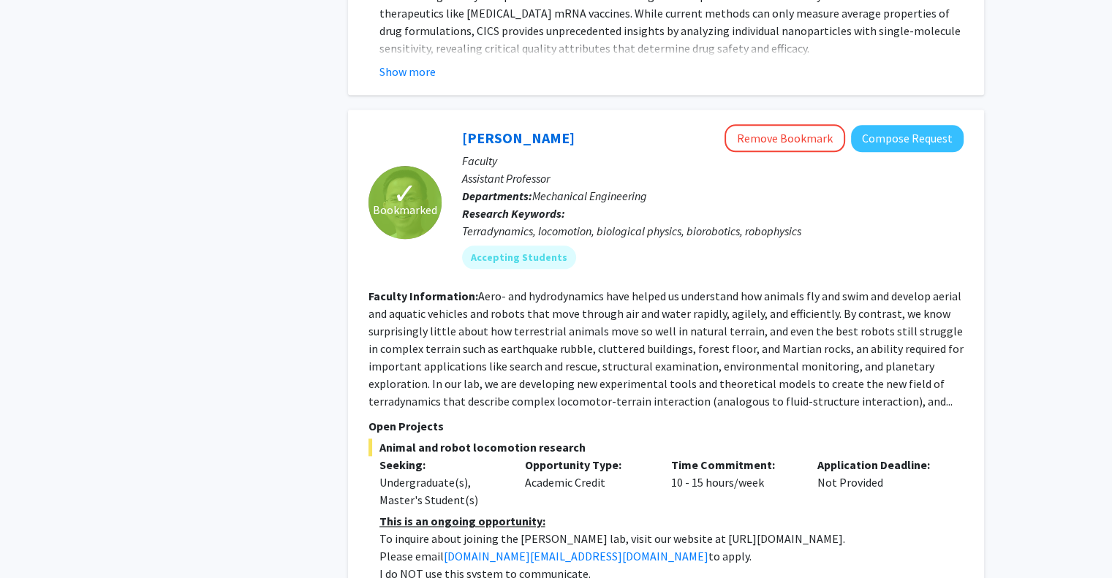
scroll to position [7144, 0]
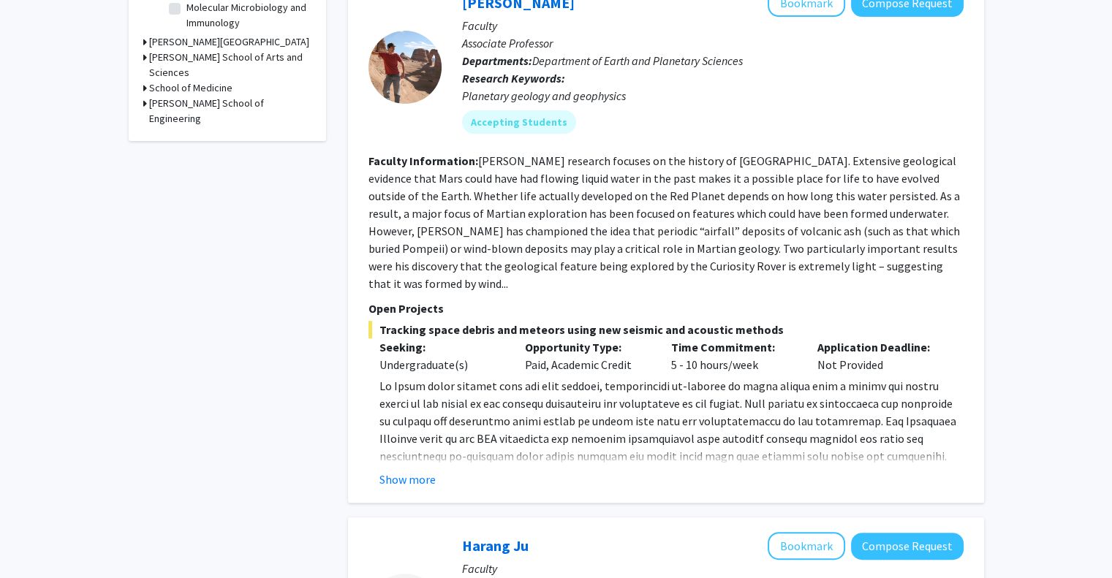
scroll to position [541, 0]
click at [401, 471] on button "Show more" at bounding box center [408, 480] width 56 height 18
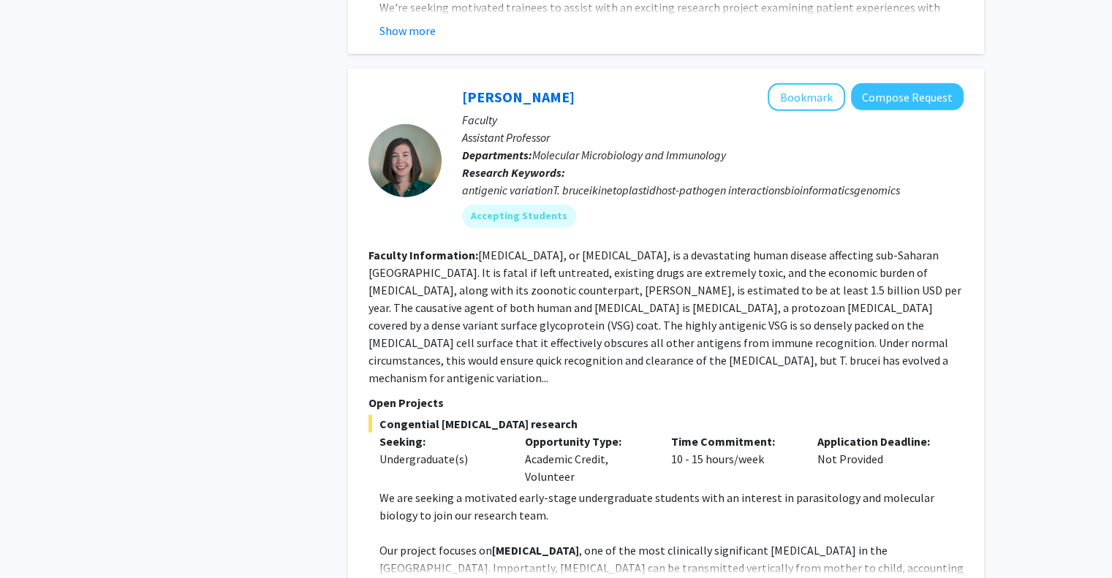
scroll to position [4529, 0]
